Goal: Transaction & Acquisition: Purchase product/service

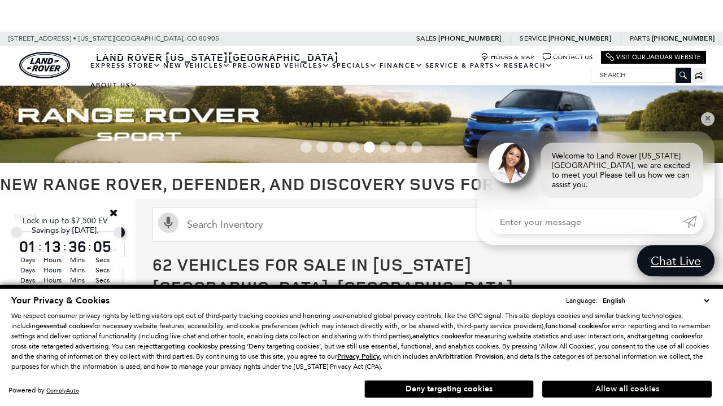
click at [627, 390] on button "Allow all cookies" at bounding box center [626, 389] width 169 height 17
